Goal: Transaction & Acquisition: Obtain resource

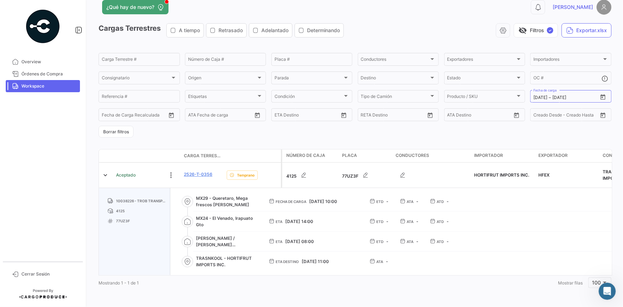
scroll to position [16, 0]
click at [71, 86] on span "Workspace" at bounding box center [49, 86] width 56 height 6
click at [127, 130] on button "Borrar filtros" at bounding box center [116, 132] width 35 height 12
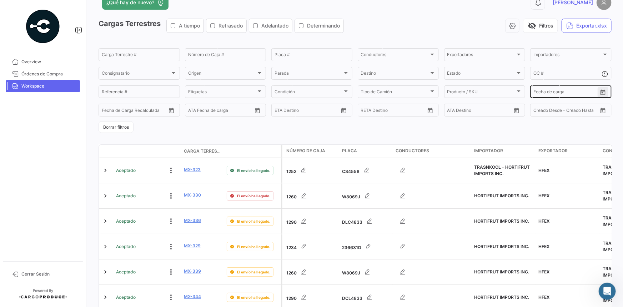
click at [601, 91] on icon "Open calendar" at bounding box center [603, 92] width 6 height 6
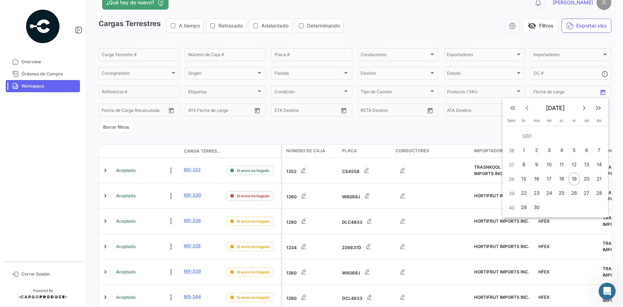
click at [562, 181] on div "18" at bounding box center [561, 178] width 11 height 13
type input "[DATE]"
click at [561, 179] on div "18" at bounding box center [561, 178] width 11 height 13
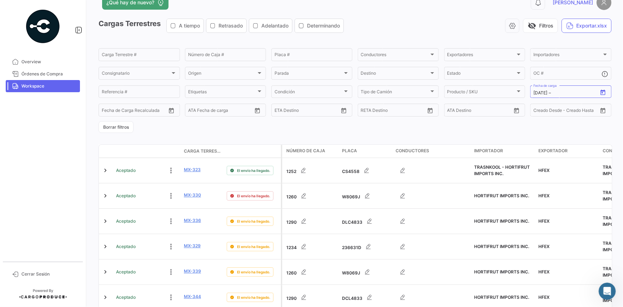
type input "[DATE]"
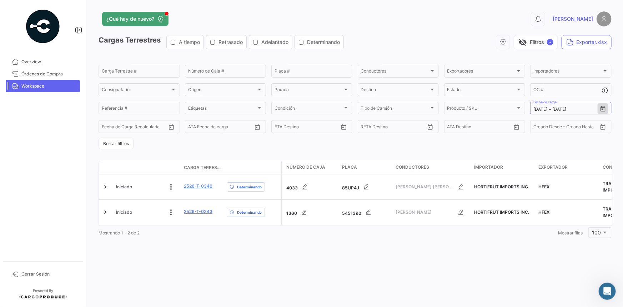
scroll to position [0, 0]
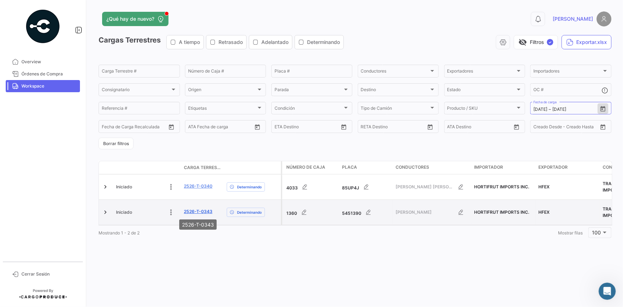
click at [201, 211] on link "2526-T-0343" at bounding box center [198, 211] width 29 height 6
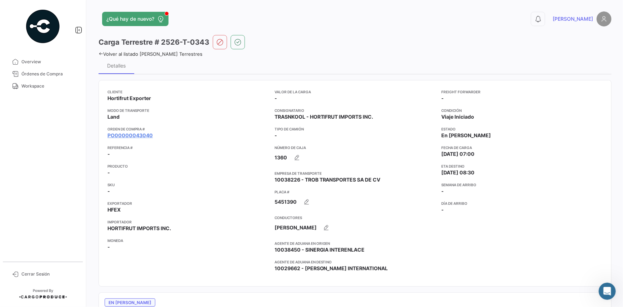
click at [101, 52] on icon at bounding box center [101, 53] width 5 height 5
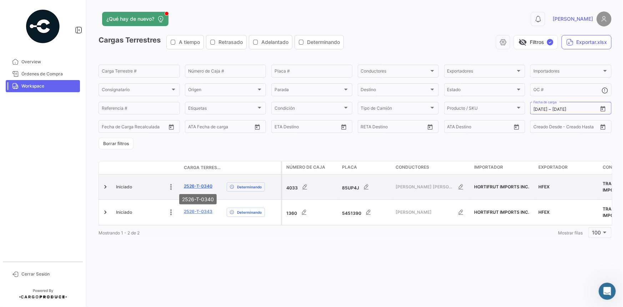
scroll to position [18, 0]
click at [193, 185] on link "2526-T-0340" at bounding box center [198, 186] width 29 height 6
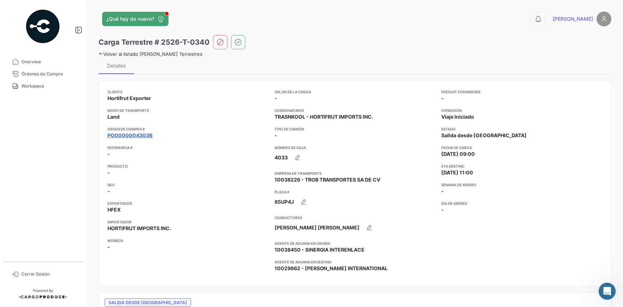
click at [131, 136] on link "PO00000043036" at bounding box center [129, 135] width 45 height 7
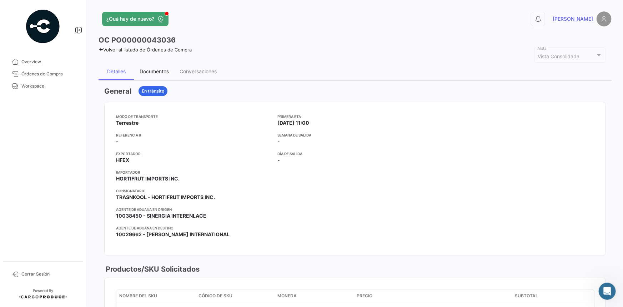
click at [164, 76] on div "Documentos" at bounding box center [154, 71] width 40 height 17
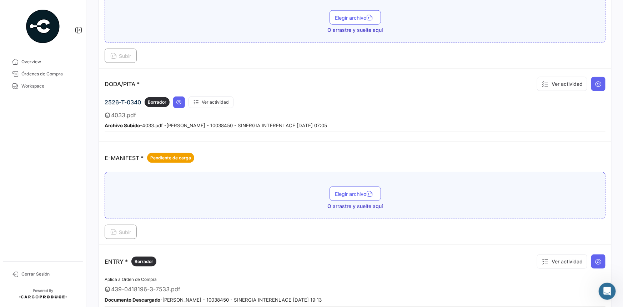
scroll to position [422, 0]
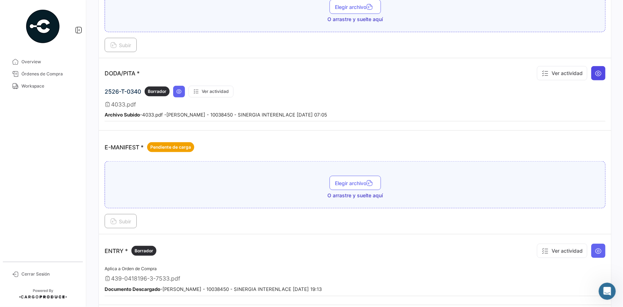
click at [601, 71] on button at bounding box center [598, 73] width 14 height 14
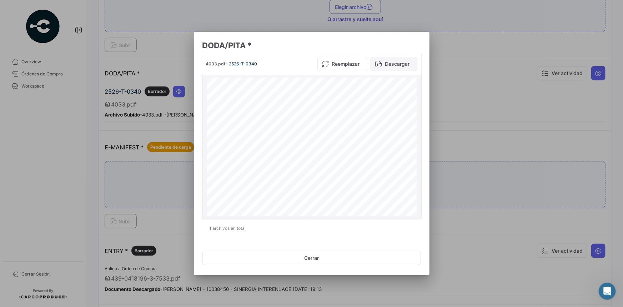
click at [396, 64] on button "Descargar" at bounding box center [394, 64] width 47 height 14
click at [453, 105] on div at bounding box center [311, 153] width 623 height 307
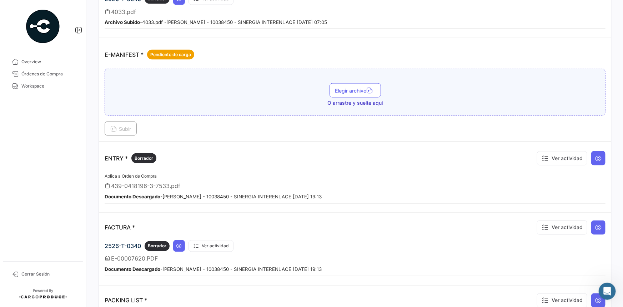
scroll to position [519, 0]
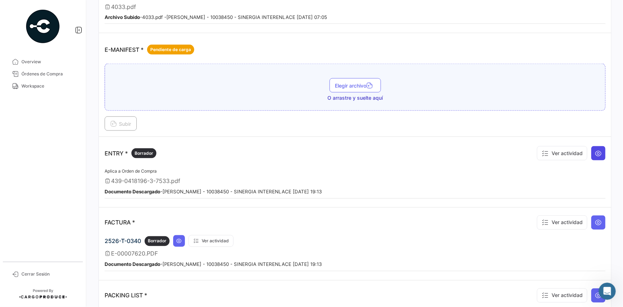
click at [596, 154] on button at bounding box center [598, 153] width 14 height 14
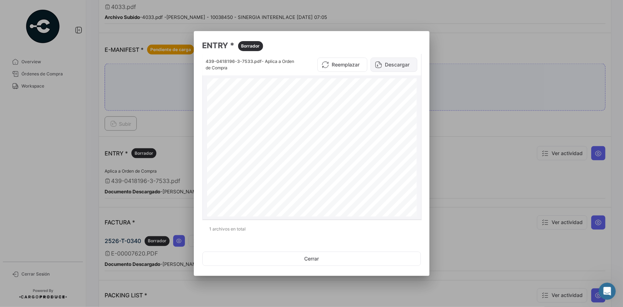
click at [389, 61] on button "Descargar" at bounding box center [394, 64] width 47 height 14
click at [459, 122] on div at bounding box center [311, 153] width 623 height 307
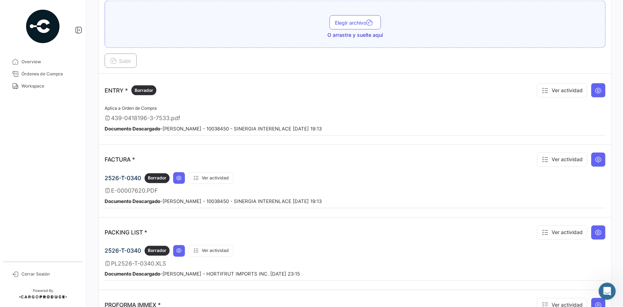
scroll to position [584, 0]
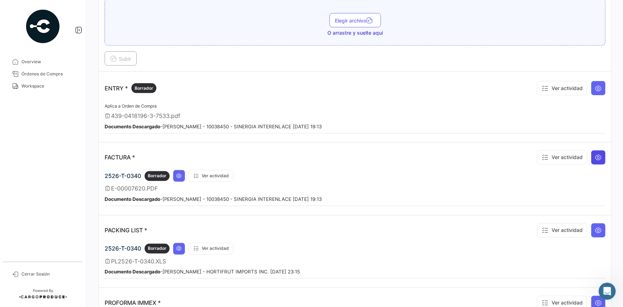
click at [595, 155] on icon at bounding box center [598, 157] width 7 height 7
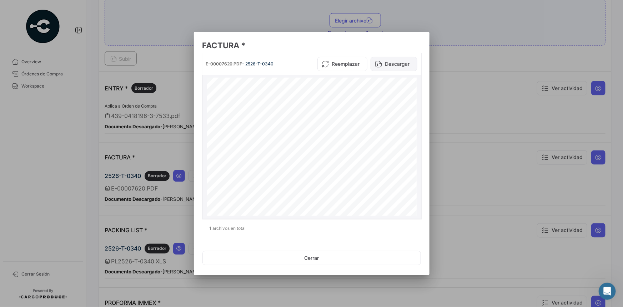
click at [393, 65] on button "Descargar" at bounding box center [394, 64] width 47 height 14
click at [482, 54] on div at bounding box center [311, 153] width 623 height 307
